Goal: Check status: Check status

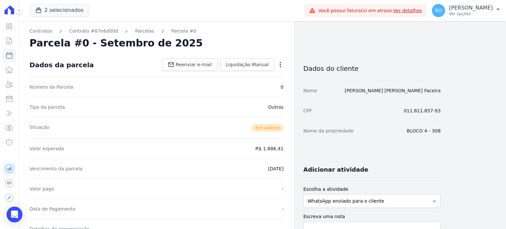
scroll to position [99, 0]
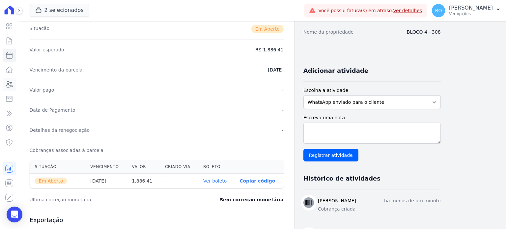
click at [15, 82] on link "Clientes" at bounding box center [10, 84] width 14 height 13
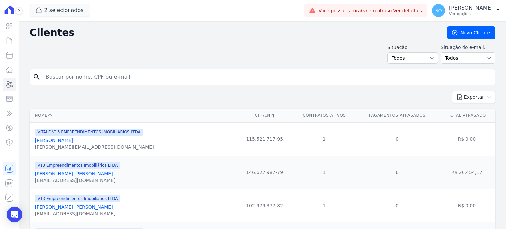
click at [84, 73] on input "search" at bounding box center [267, 77] width 451 height 13
paste input "[PERSON_NAME] [PERSON_NAME]"
type input "[PERSON_NAME] [PERSON_NAME]"
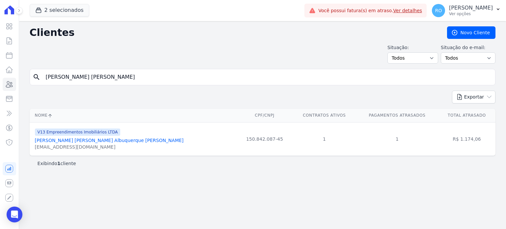
click at [68, 143] on link "[PERSON_NAME] [PERSON_NAME] Albuquerque [PERSON_NAME]" at bounding box center [109, 140] width 149 height 5
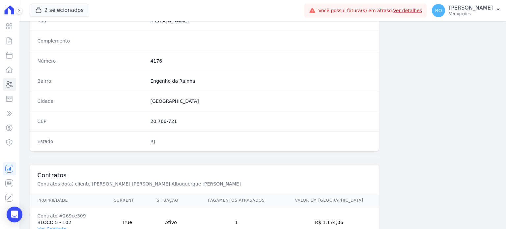
scroll to position [385, 0]
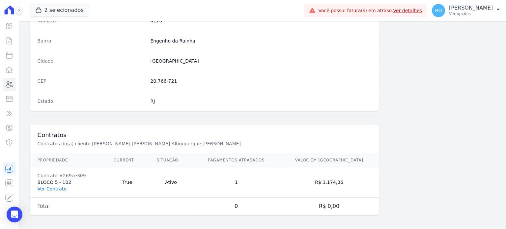
click at [49, 188] on link "Ver Contrato" at bounding box center [52, 188] width 29 height 5
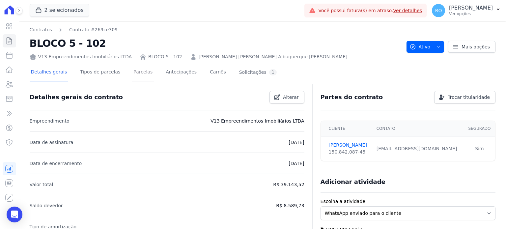
click at [137, 73] on link "Parcelas" at bounding box center [143, 72] width 22 height 17
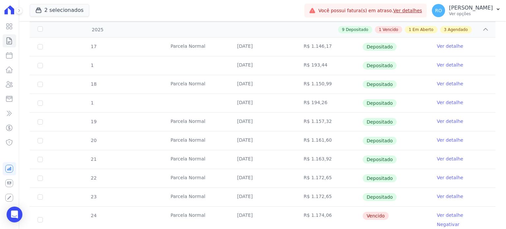
scroll to position [165, 0]
